Goal: Check status

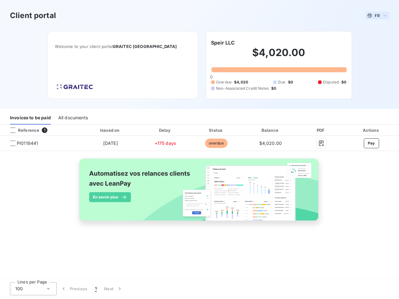
click at [377, 16] on span "FR" at bounding box center [377, 15] width 5 height 5
click at [223, 43] on h6 "Speir LLC" at bounding box center [223, 42] width 24 height 7
click at [30, 118] on div "Invoices to be paid" at bounding box center [30, 118] width 41 height 13
click at [73, 118] on div "All documents" at bounding box center [73, 118] width 30 height 13
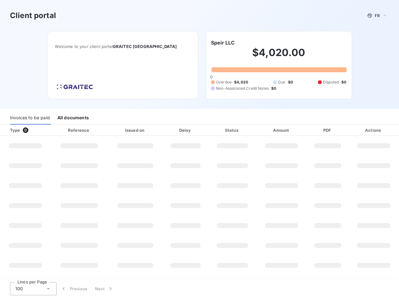
click at [40, 130] on div at bounding box center [38, 130] width 6 height 6
click at [13, 130] on div "Type 0" at bounding box center [27, 130] width 43 height 6
click at [110, 130] on div "Issued on" at bounding box center [135, 130] width 52 height 6
click at [165, 130] on div "Delay" at bounding box center [185, 130] width 43 height 6
click at [216, 130] on div "Status" at bounding box center [232, 130] width 45 height 6
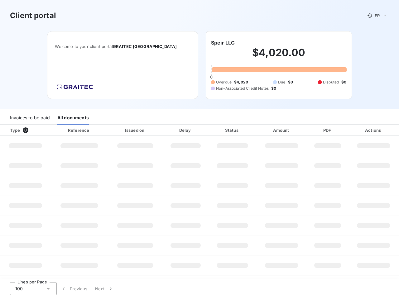
click at [271, 130] on div "Amount" at bounding box center [282, 130] width 49 height 6
